Goal: Task Accomplishment & Management: Use online tool/utility

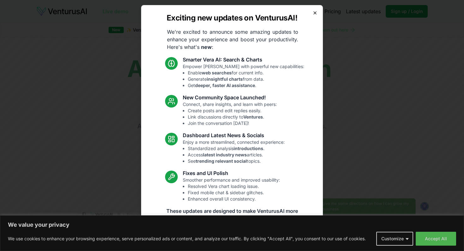
click at [314, 14] on icon "button" at bounding box center [315, 13] width 3 height 3
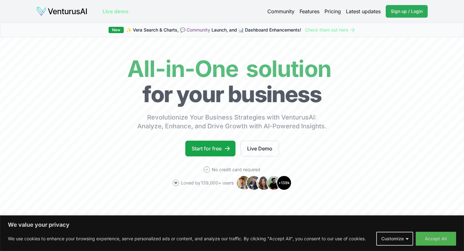
click at [402, 12] on span "Sign up / Login" at bounding box center [407, 11] width 32 height 6
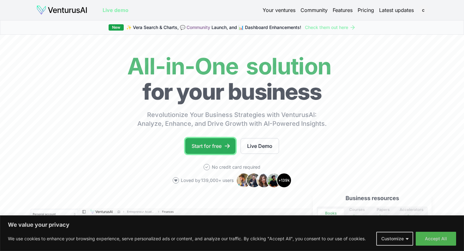
click at [201, 145] on link "Start for free" at bounding box center [210, 146] width 50 height 16
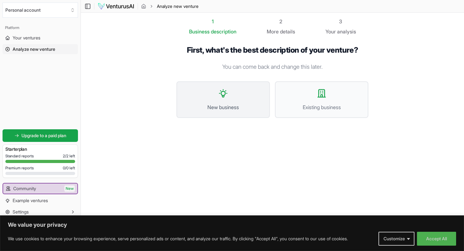
click at [230, 97] on button "New business" at bounding box center [222, 99] width 93 height 37
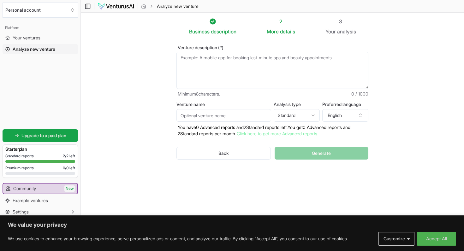
click at [204, 67] on textarea "Venture description (*)" at bounding box center [272, 70] width 192 height 37
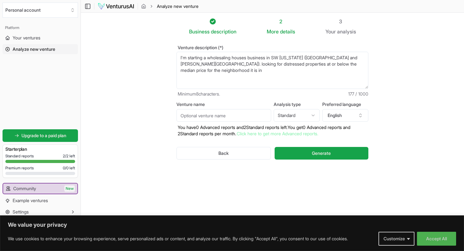
type textarea "I'm starting a wholesaling houses business in SW [US_STATE] ([GEOGRAPHIC_DATA] …"
click at [214, 116] on input "Venture name" at bounding box center [223, 115] width 95 height 13
type input "[PERSON_NAME] Way Properties"
click at [295, 115] on html "We value your privacy We use cookies to enhance your browsing experience, serve…" at bounding box center [232, 125] width 464 height 251
click at [313, 115] on html "We value your privacy We use cookies to enhance your browsing experience, serve…" at bounding box center [232, 125] width 464 height 251
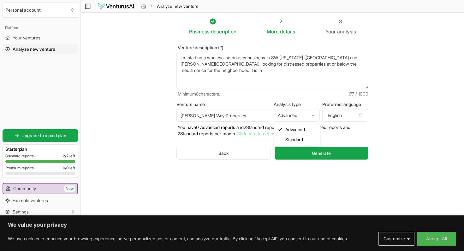
select select "standard"
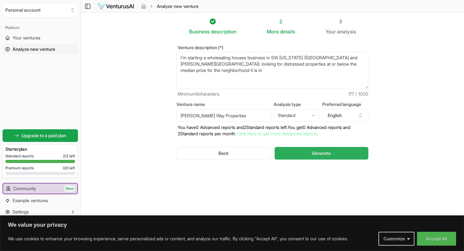
click at [324, 153] on span "Generate" at bounding box center [321, 153] width 19 height 6
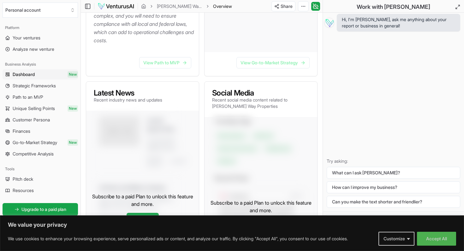
scroll to position [256, 0]
